Goal: Navigation & Orientation: Find specific page/section

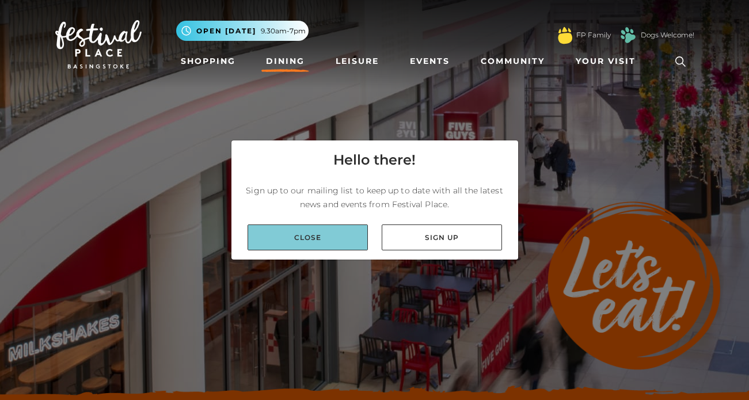
click at [306, 231] on link "Close" at bounding box center [308, 238] width 120 height 26
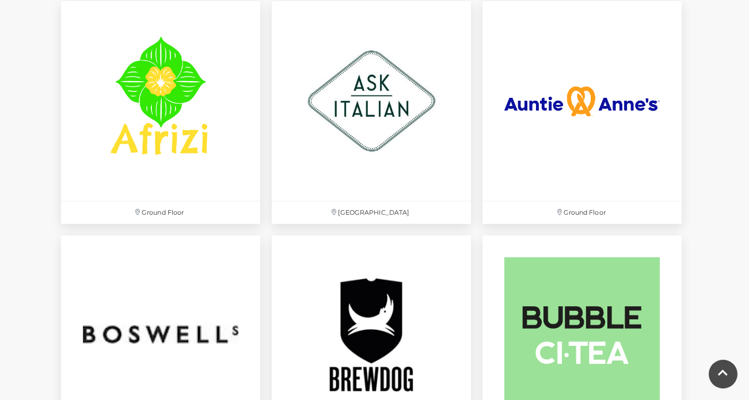
scroll to position [801, 0]
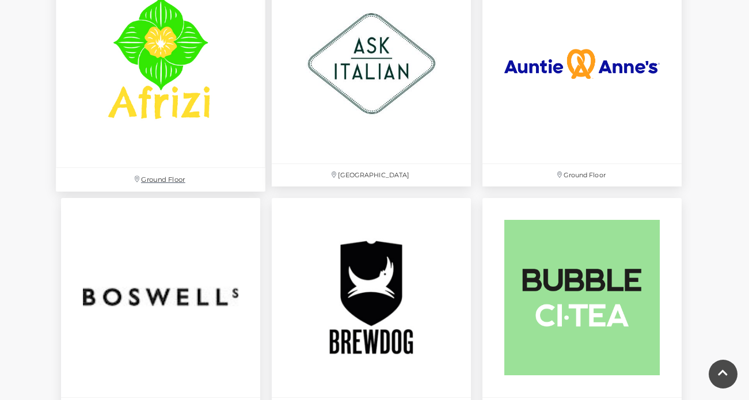
click at [169, 69] on img at bounding box center [161, 64] width 210 height 210
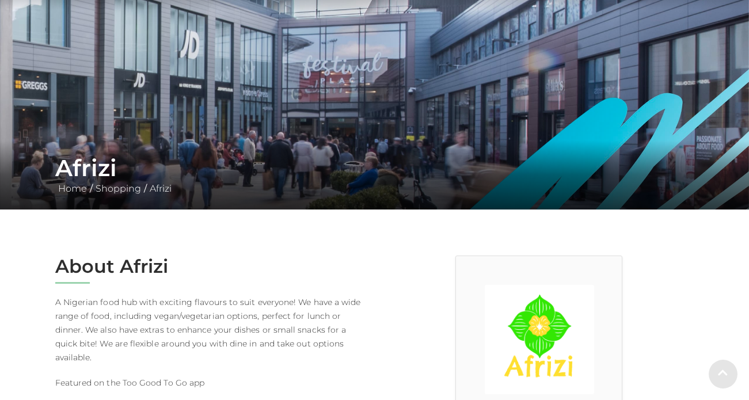
scroll to position [330, 0]
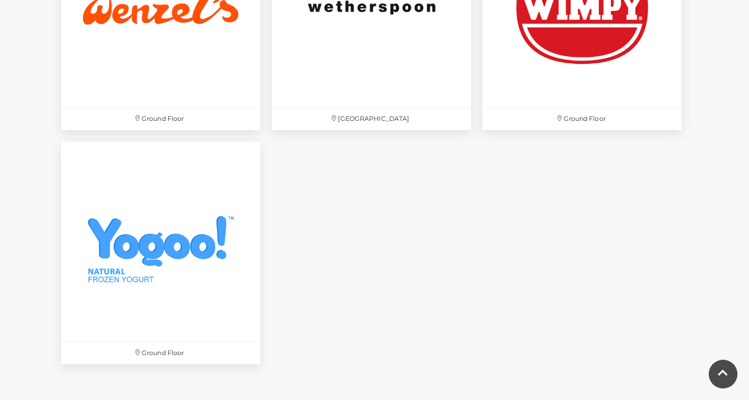
scroll to position [3899, 0]
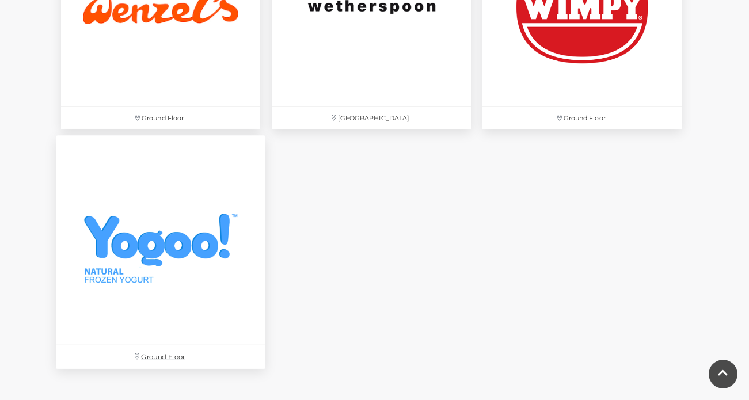
click at [136, 221] on img at bounding box center [161, 241] width 210 height 210
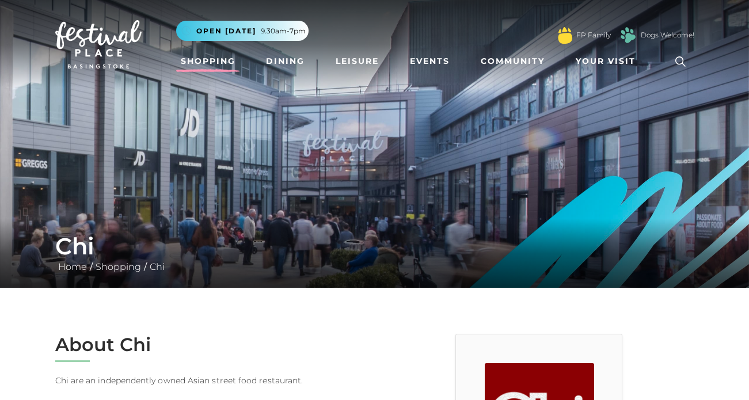
click at [223, 62] on link "Shopping" at bounding box center [208, 61] width 64 height 21
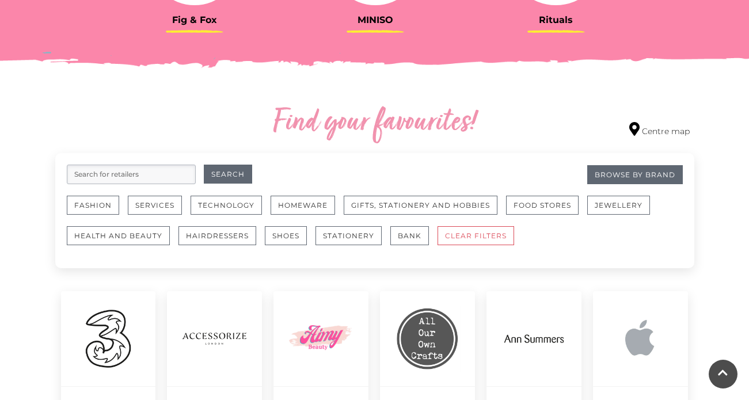
scroll to position [633, 0]
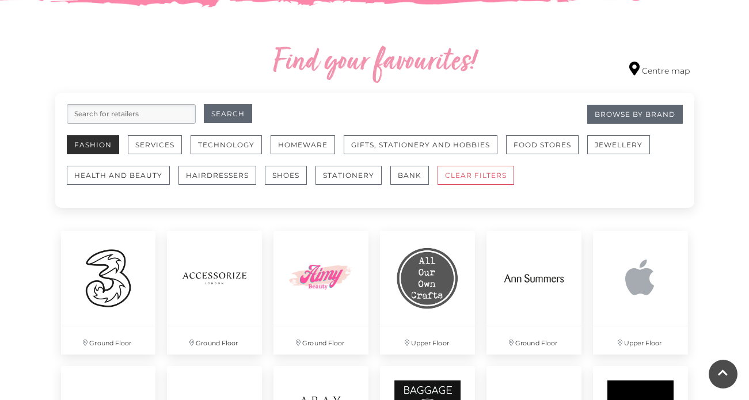
click at [107, 145] on button "Fashion" at bounding box center [93, 144] width 52 height 19
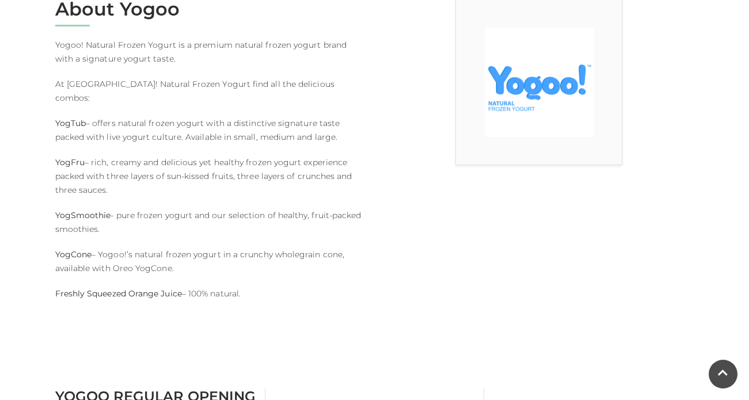
scroll to position [339, 0]
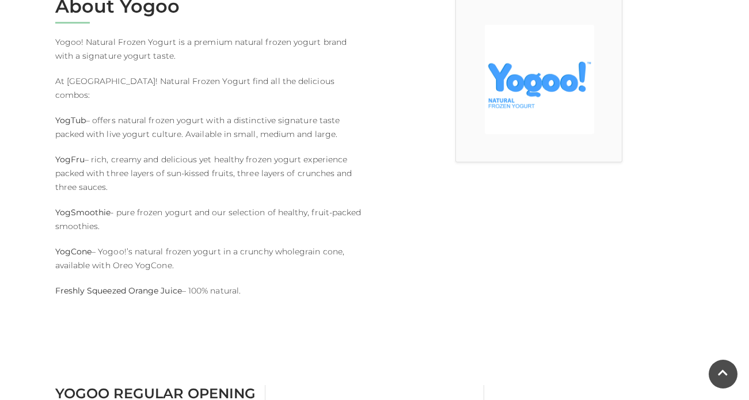
click at [605, 221] on div at bounding box center [539, 165] width 328 height 340
